Goal: Find specific page/section: Find specific page/section

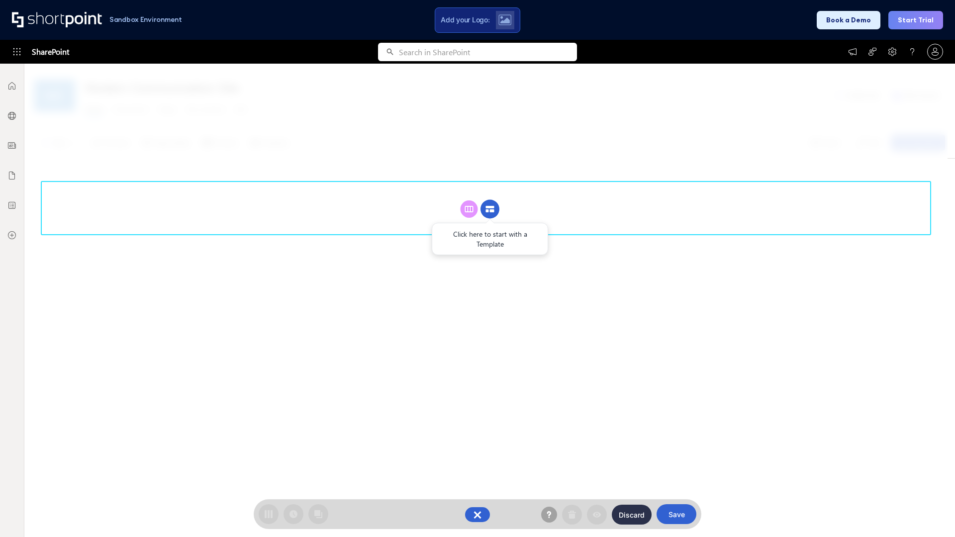
click at [490, 209] on circle at bounding box center [489, 209] width 19 height 19
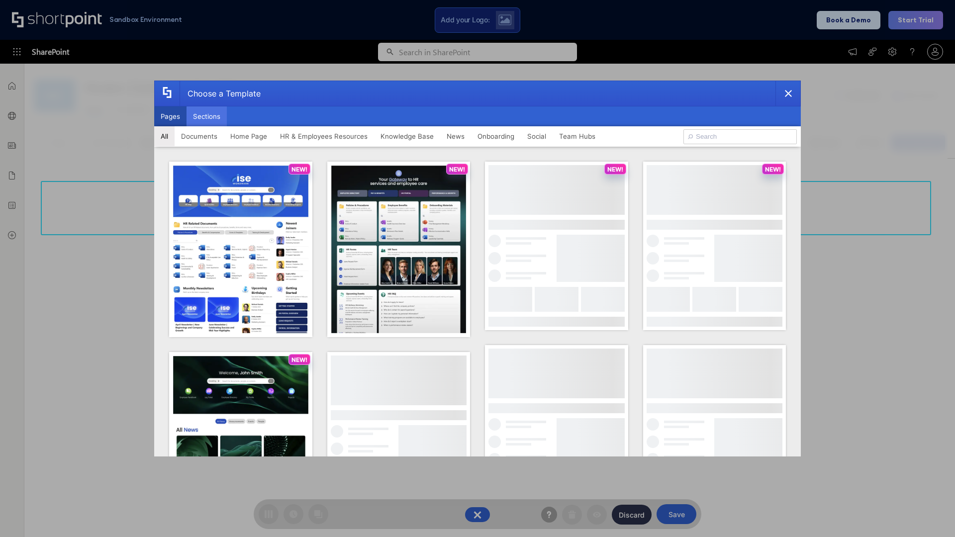
click at [206, 116] on button "Sections" at bounding box center [207, 116] width 40 height 20
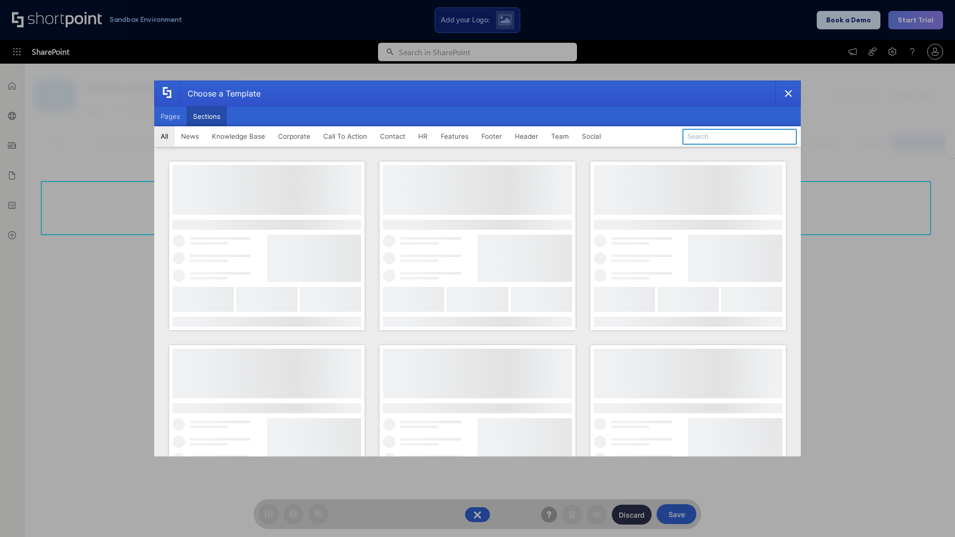
type input "HR Hub"
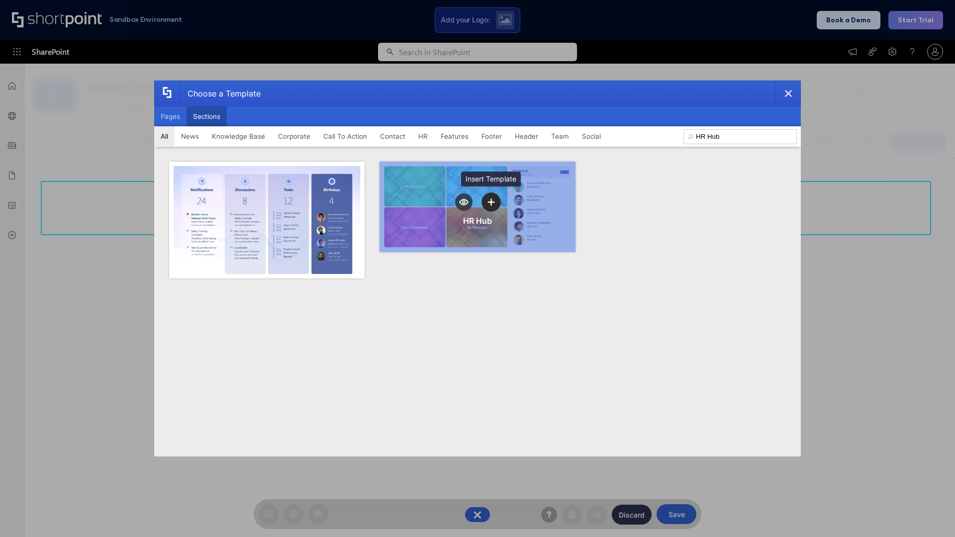
click at [491, 202] on icon "template selector" at bounding box center [490, 201] width 7 height 7
